Goal: Task Accomplishment & Management: Manage account settings

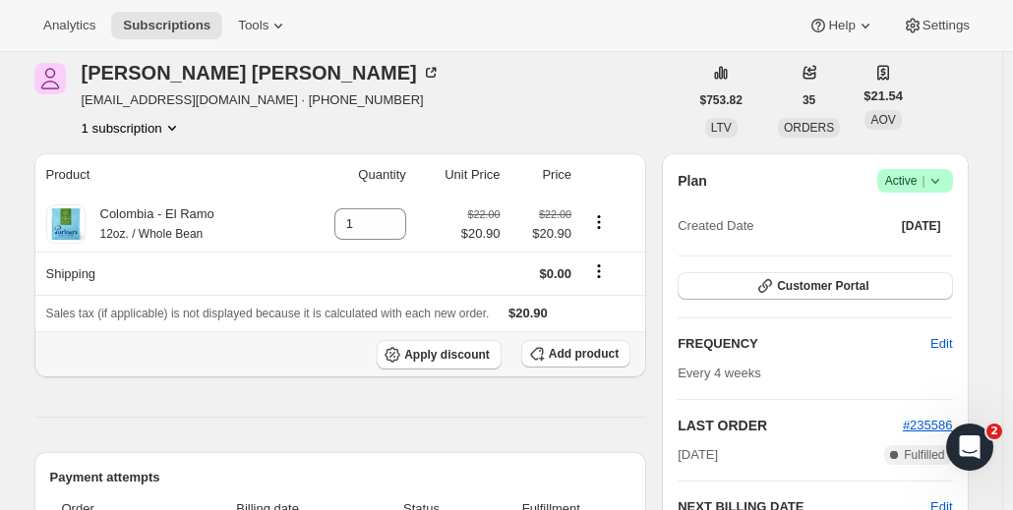
scroll to position [98, 0]
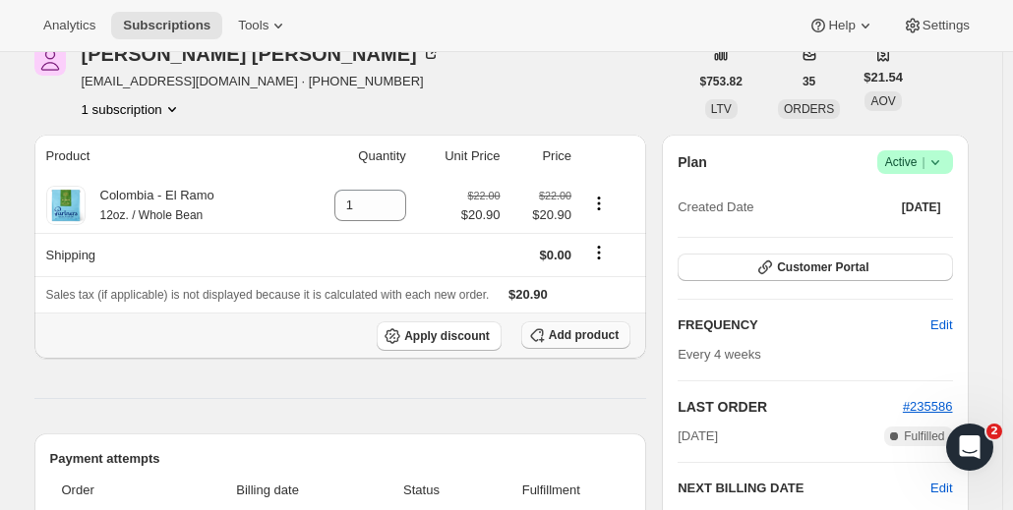
click at [563, 329] on span "Add product" at bounding box center [584, 335] width 70 height 16
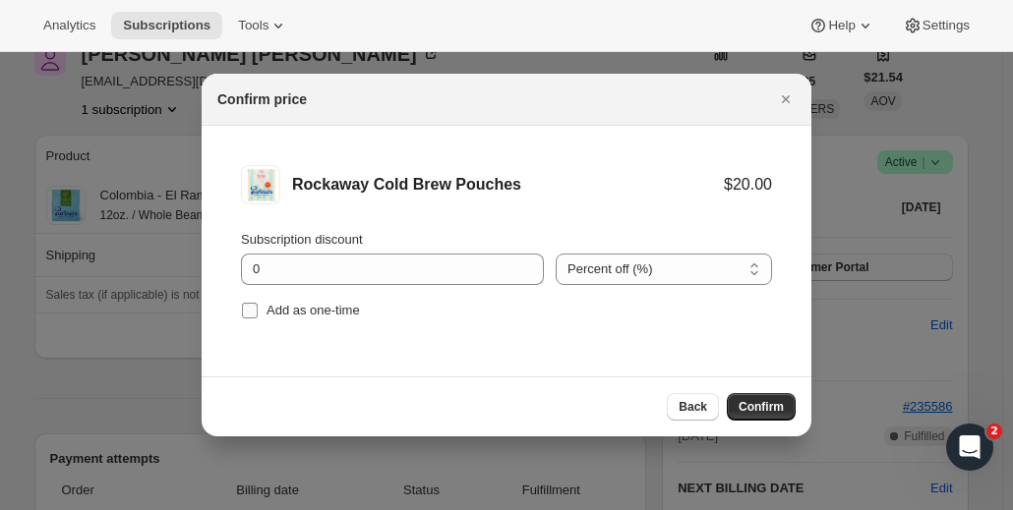
click at [252, 310] on input "Add as one-time" at bounding box center [250, 311] width 16 height 16
checkbox input "true"
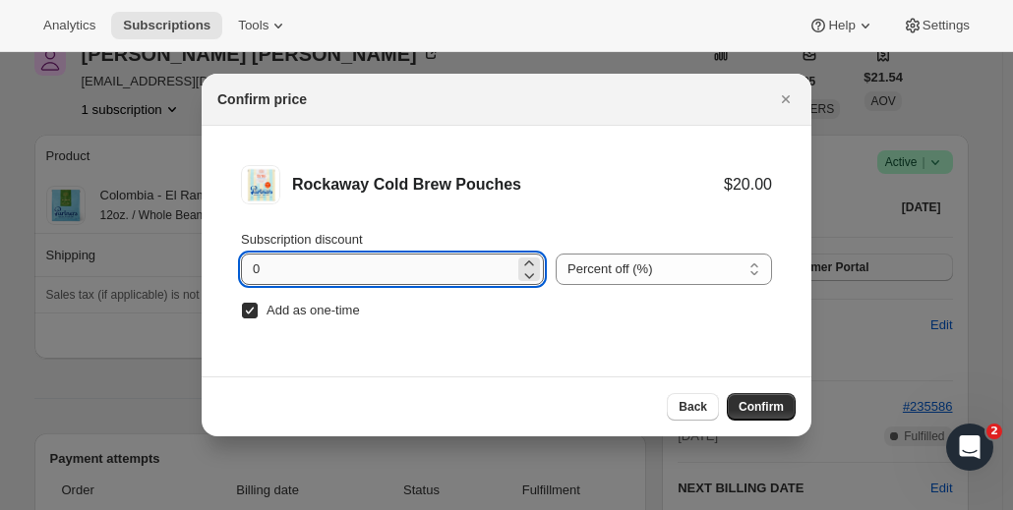
click at [311, 272] on input "0" at bounding box center [377, 269] width 273 height 31
drag, startPoint x: 281, startPoint y: 274, endPoint x: 223, endPoint y: 277, distance: 58.1
click at [223, 277] on li "Rockaway Cold Brew Pouches $20.00 Subscription discount 0 Percent off (%) Amoun…" at bounding box center [507, 245] width 610 height 238
type input "5"
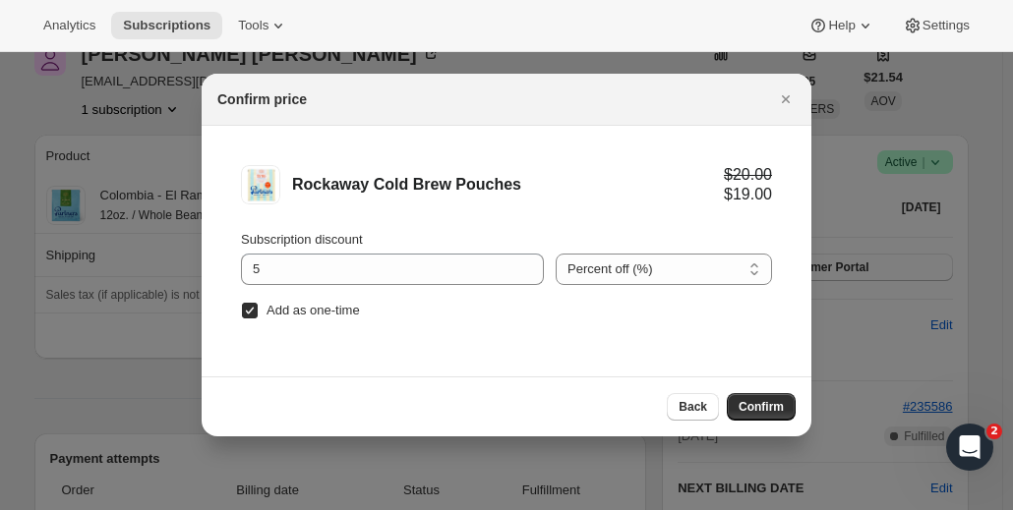
click at [599, 327] on li "Rockaway Cold Brew Pouches $20.00 $19.00 Subscription discount 5 Percent off (%…" at bounding box center [507, 245] width 610 height 238
click at [769, 405] on span "Confirm" at bounding box center [761, 407] width 45 height 16
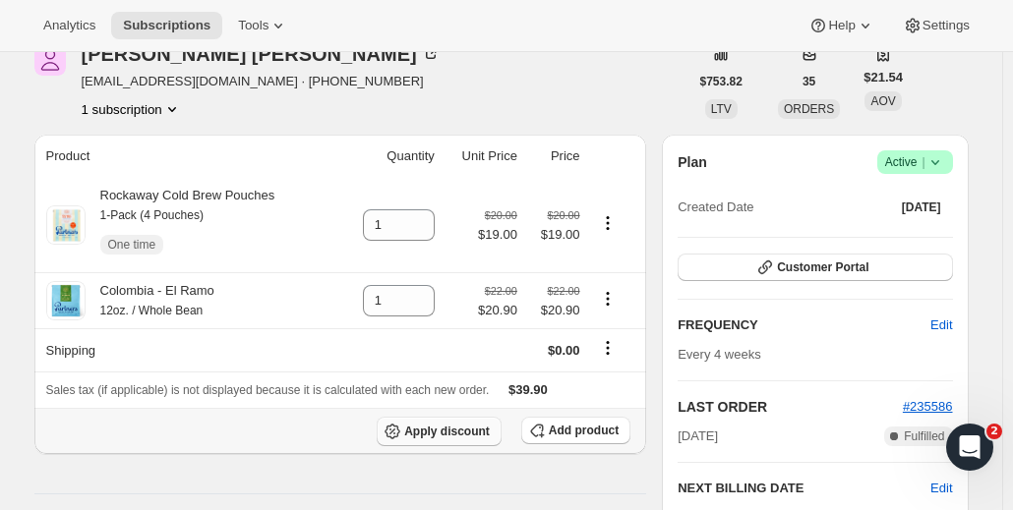
click at [458, 431] on span "Apply discount" at bounding box center [447, 432] width 86 height 16
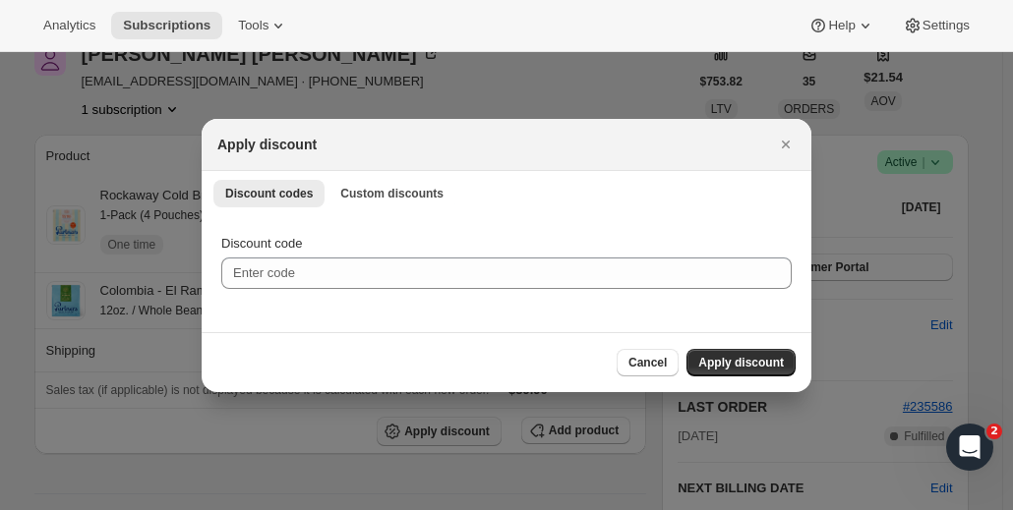
scroll to position [0, 0]
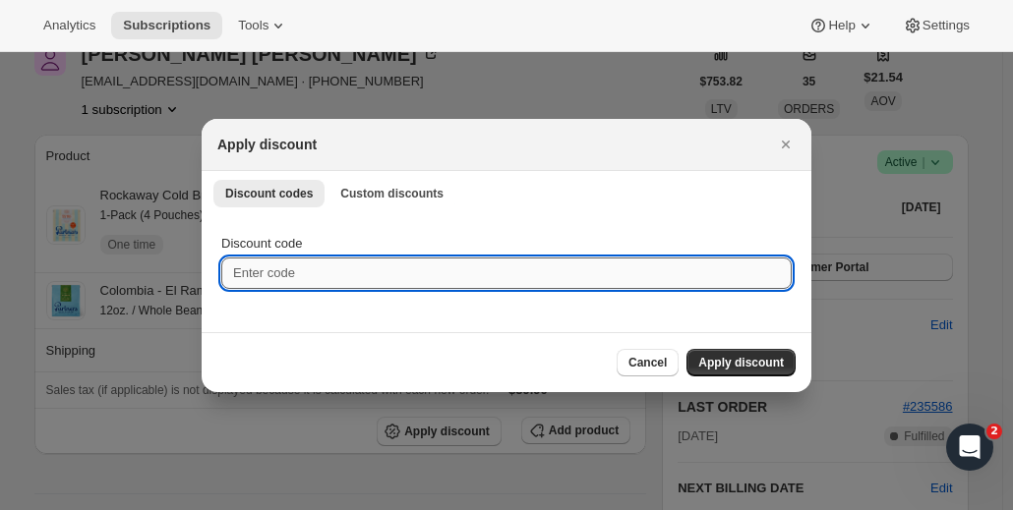
click at [288, 278] on input "Discount code" at bounding box center [506, 273] width 570 height 31
type input "BIG20"
click at [771, 355] on span "Apply discount" at bounding box center [741, 363] width 86 height 16
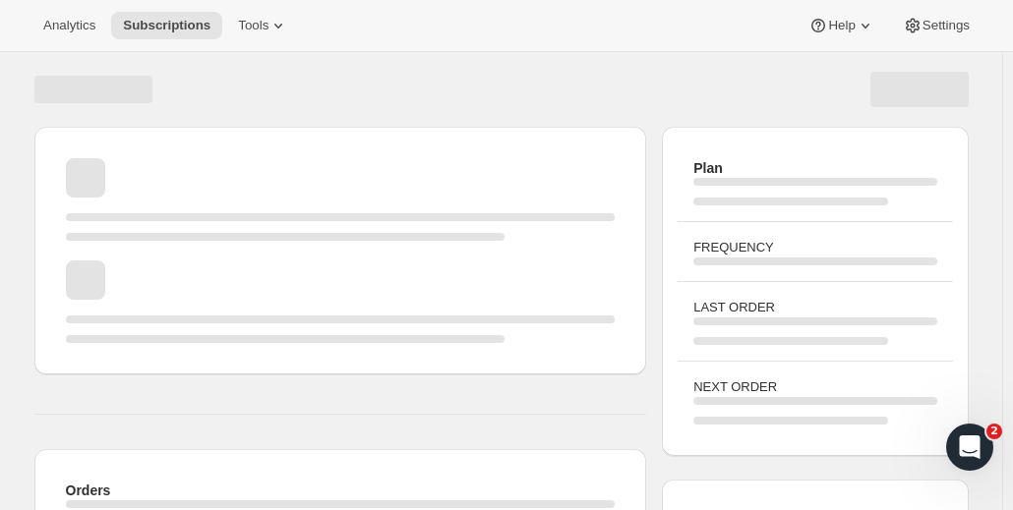
scroll to position [98, 0]
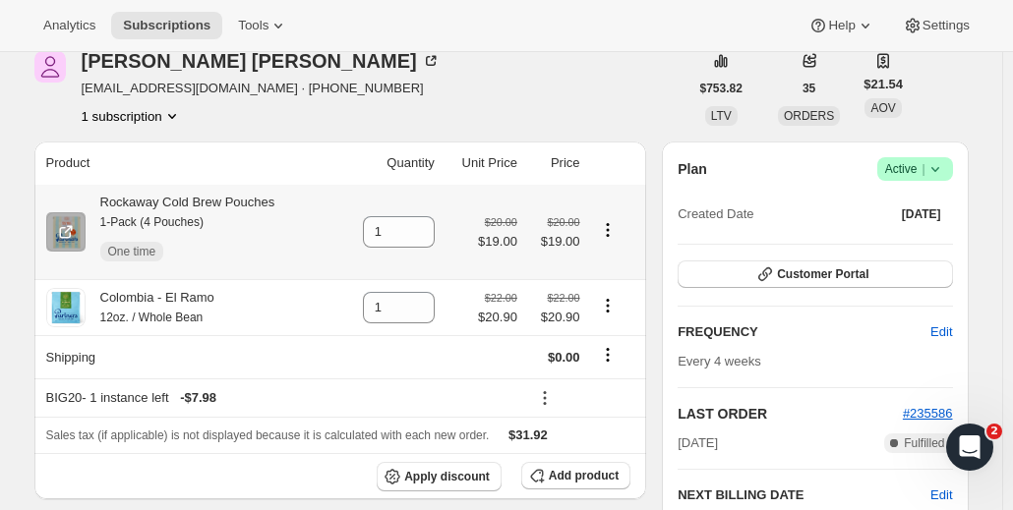
scroll to position [197, 0]
